Goal: Task Accomplishment & Management: Use online tool/utility

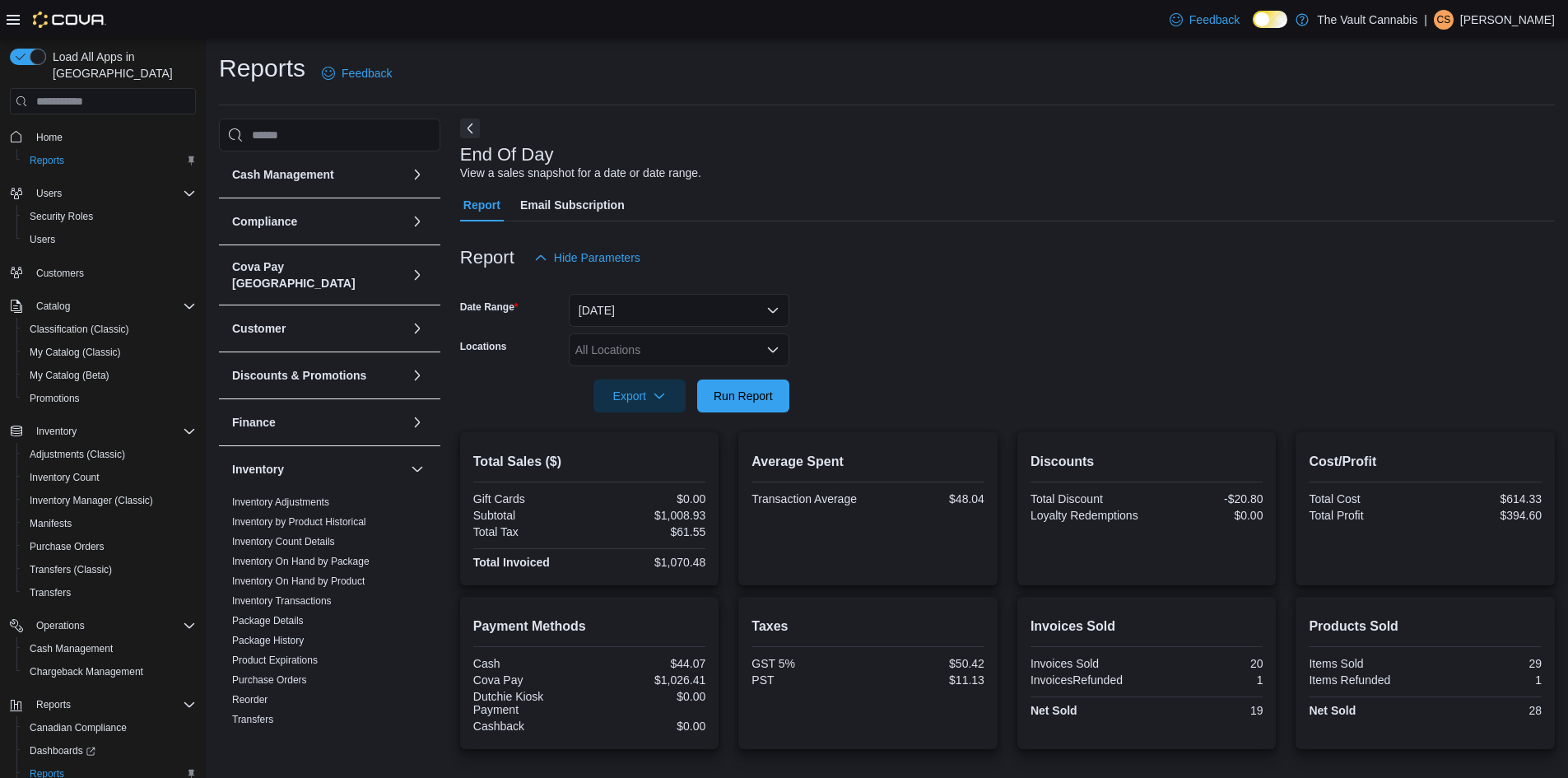
scroll to position [75, 0]
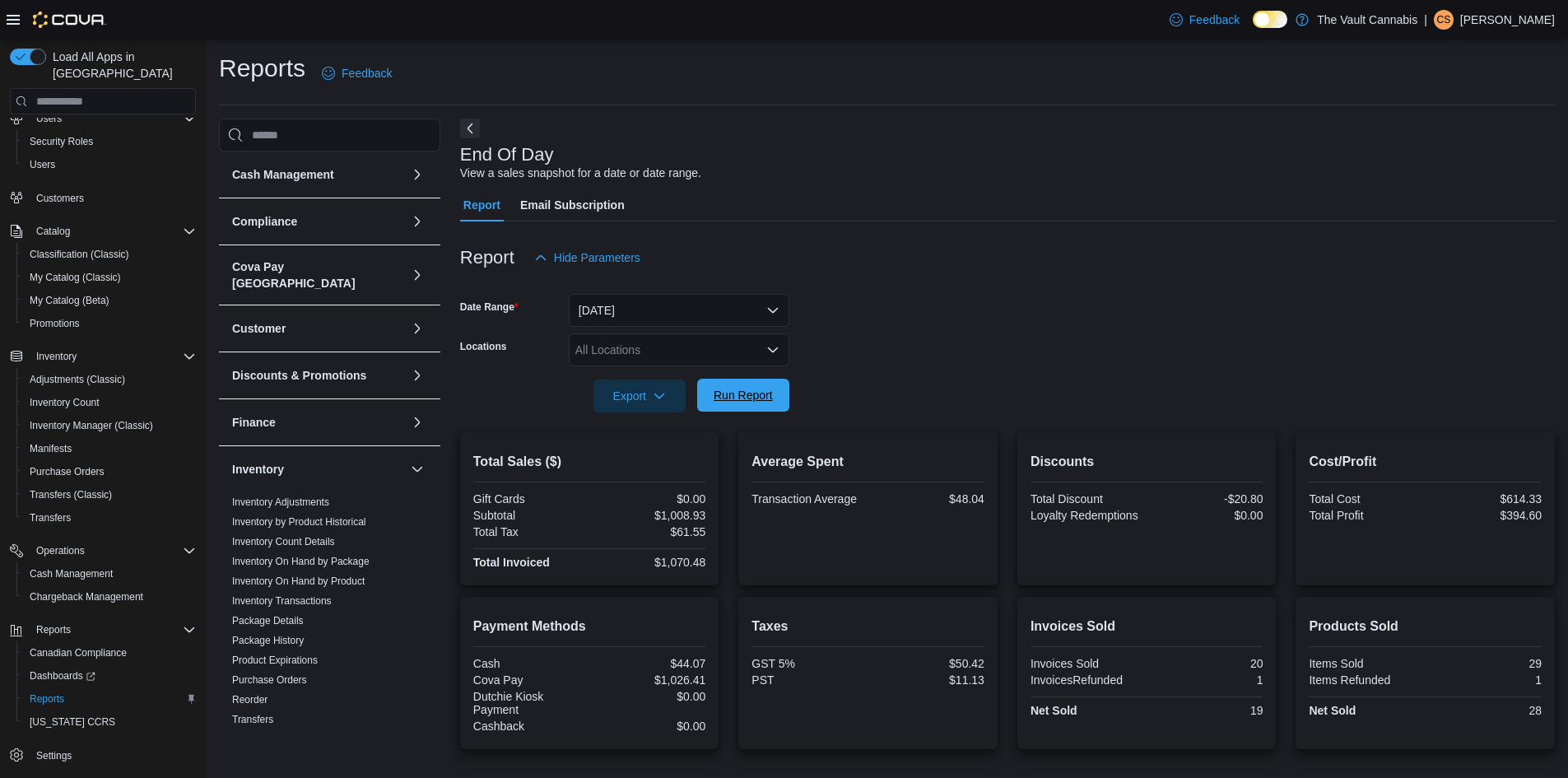
click at [743, 402] on span "Run Report" at bounding box center [744, 395] width 60 height 17
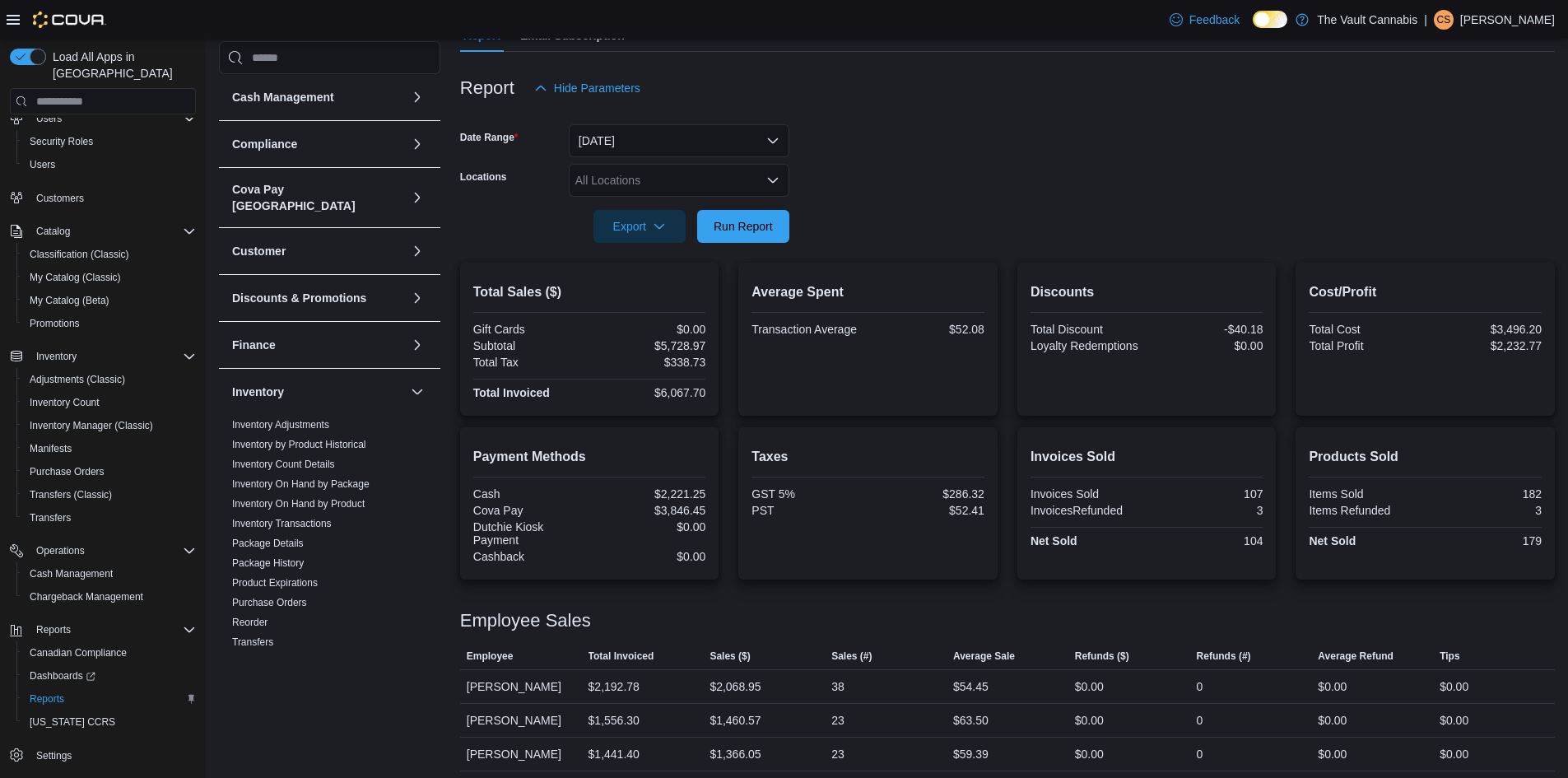
scroll to position [244, 0]
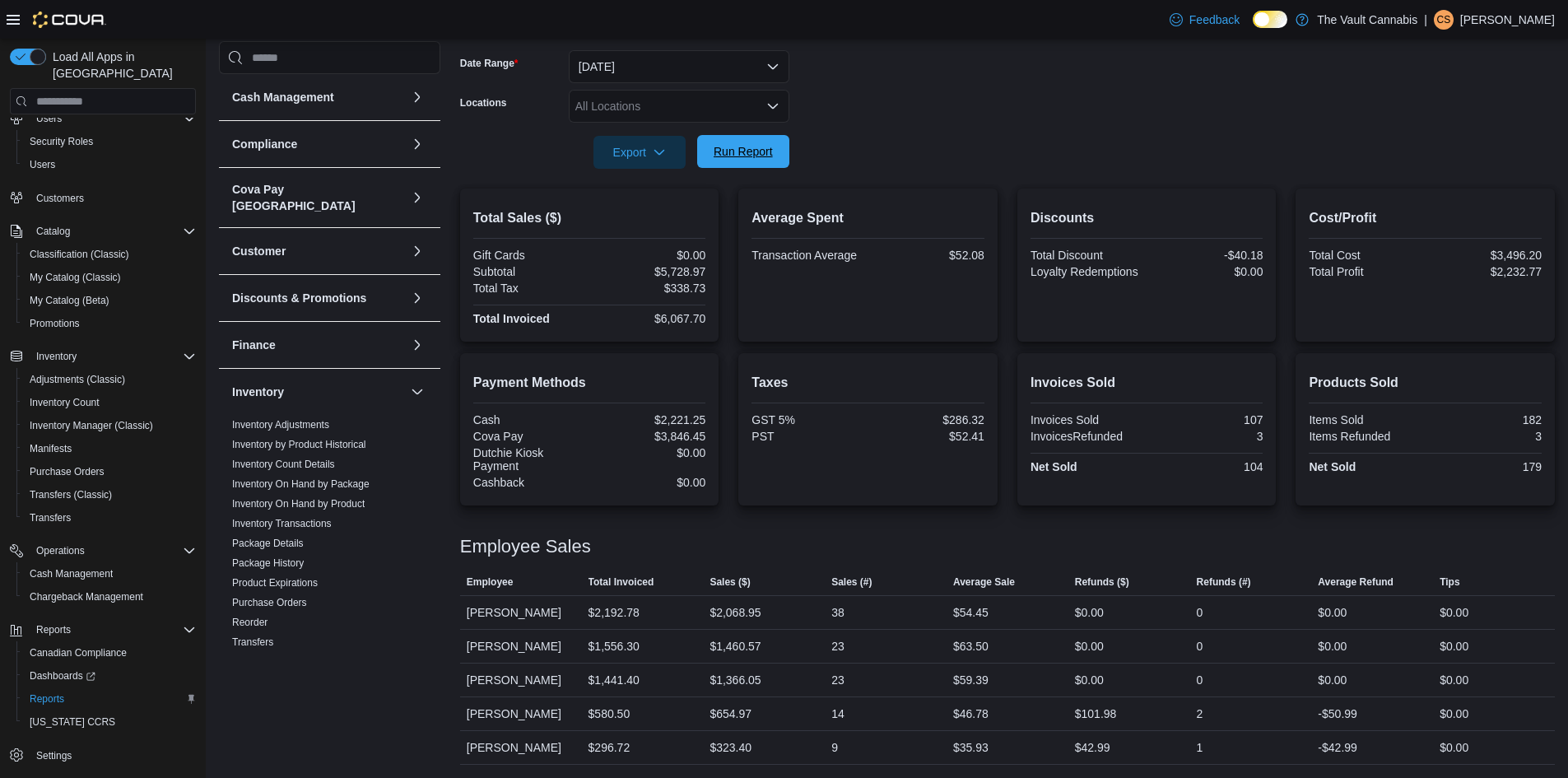
click at [772, 146] on span "Run Report" at bounding box center [744, 151] width 60 height 17
click at [759, 157] on span "Run Report" at bounding box center [744, 151] width 60 height 17
click at [756, 149] on span "Run Report" at bounding box center [744, 151] width 60 height 17
click at [730, 150] on span "Run Report" at bounding box center [744, 151] width 60 height 17
click at [755, 158] on span "Run Report" at bounding box center [744, 151] width 60 height 17
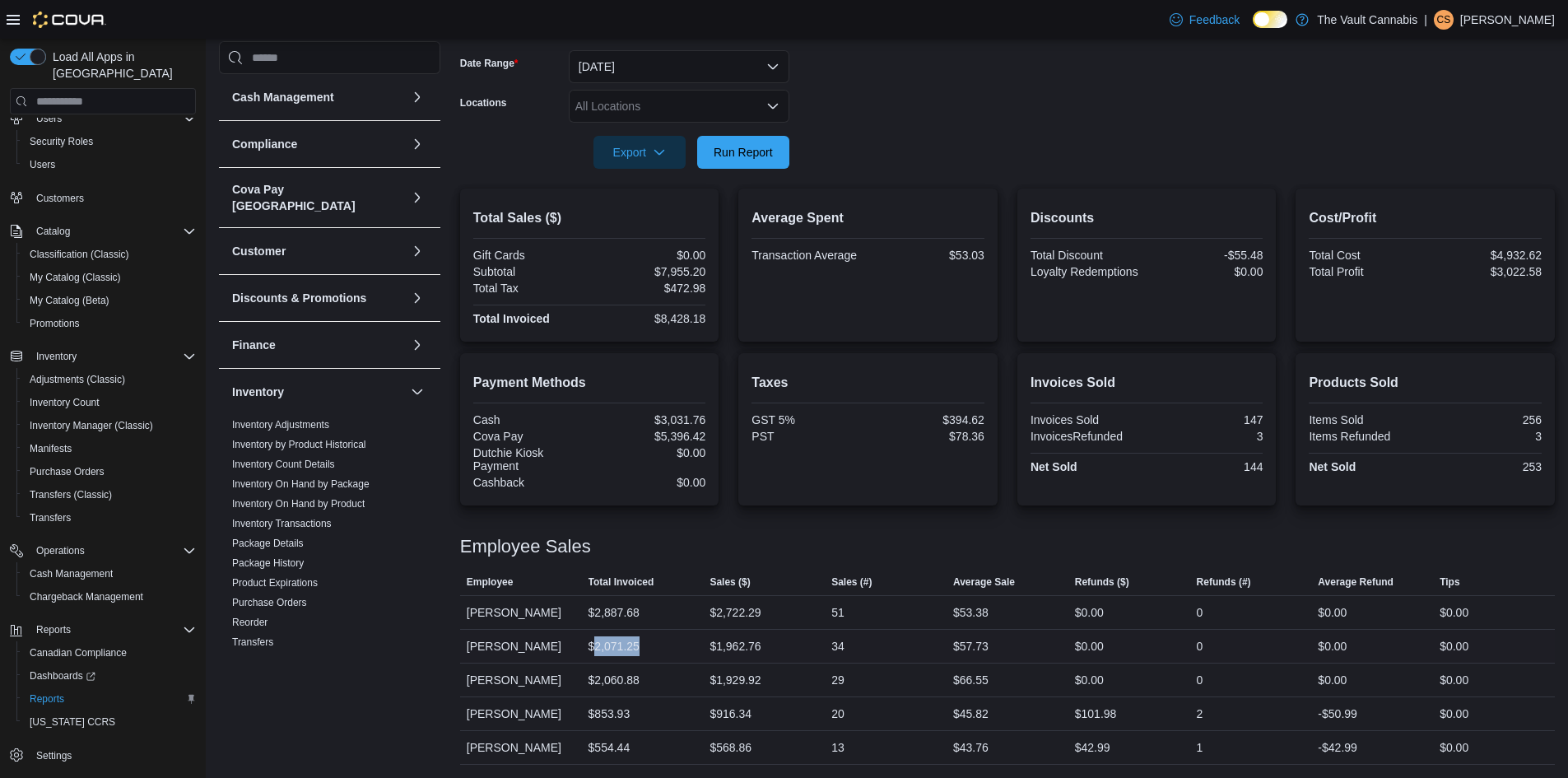
drag, startPoint x: 596, startPoint y: 647, endPoint x: 648, endPoint y: 648, distance: 52.0
click at [648, 648] on div "$2,071.25" at bounding box center [642, 646] width 121 height 33
